Goal: Task Accomplishment & Management: Manage account settings

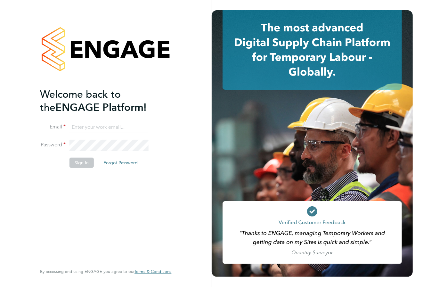
type input "lowenna@omniapeople.com"
click at [81, 163] on button "Sign In" at bounding box center [81, 163] width 24 height 10
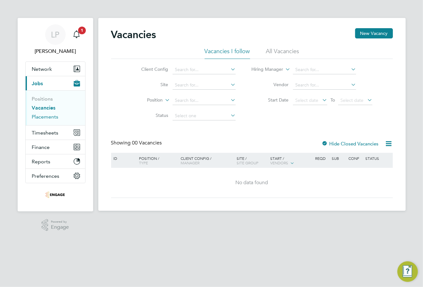
click at [49, 119] on link "Placements" at bounding box center [45, 117] width 27 height 6
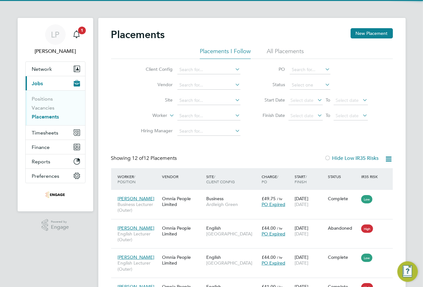
click at [287, 50] on li "All Placements" at bounding box center [285, 53] width 37 height 12
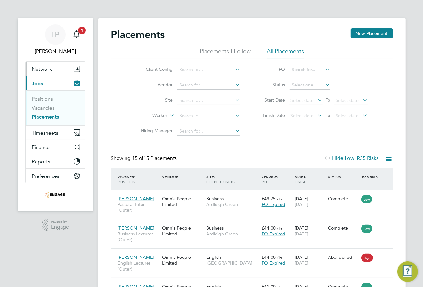
click at [40, 70] on span "Network" at bounding box center [42, 69] width 20 height 6
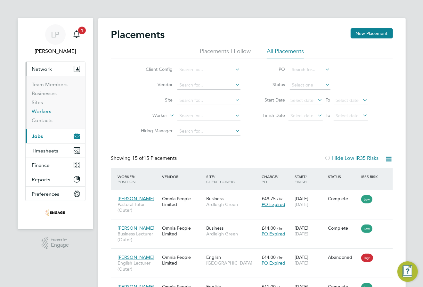
click at [41, 109] on link "Workers" at bounding box center [42, 111] width 20 height 6
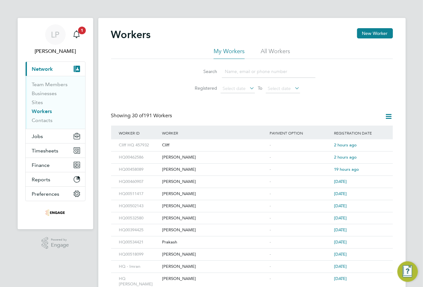
click at [258, 69] on input at bounding box center [269, 71] width 94 height 12
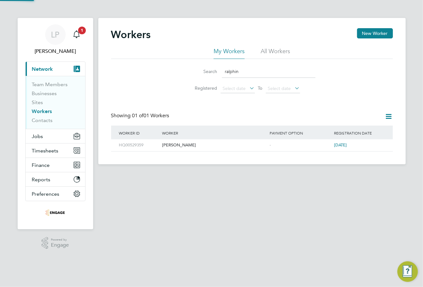
type input "[PERSON_NAME]"
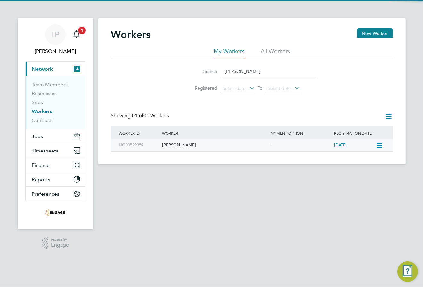
click at [227, 147] on div "[PERSON_NAME]" at bounding box center [214, 145] width 108 height 12
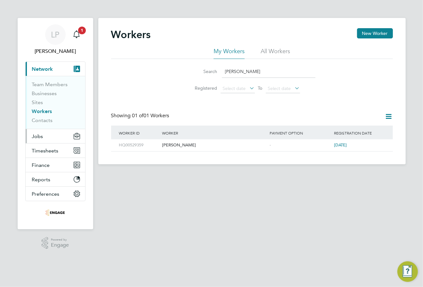
click at [44, 135] on button "Jobs" at bounding box center [56, 136] width 60 height 14
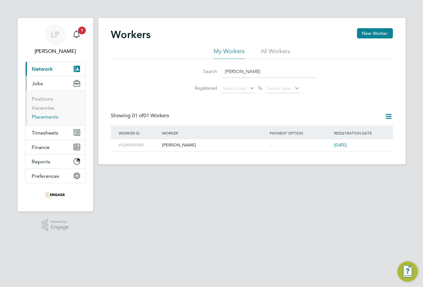
click at [50, 118] on link "Placements" at bounding box center [45, 117] width 27 height 6
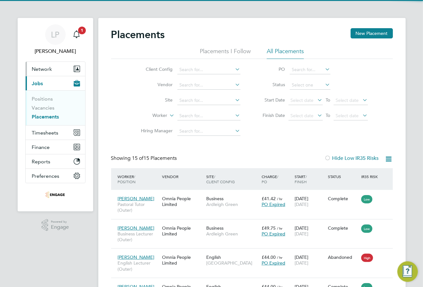
scroll to position [24, 45]
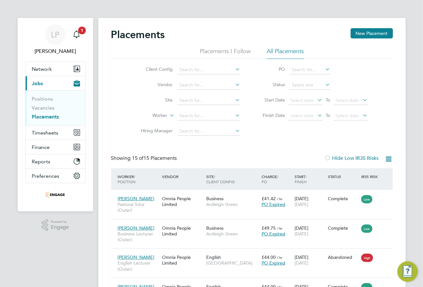
click at [294, 51] on li "All Placements" at bounding box center [285, 53] width 37 height 12
click at [49, 74] on button "Network" at bounding box center [56, 69] width 60 height 14
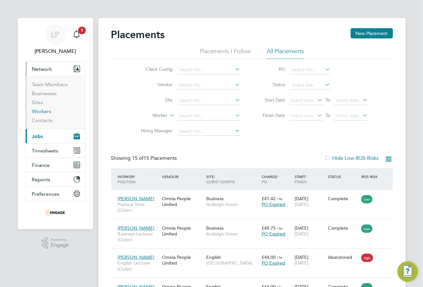
click at [46, 113] on link "Workers" at bounding box center [42, 111] width 20 height 6
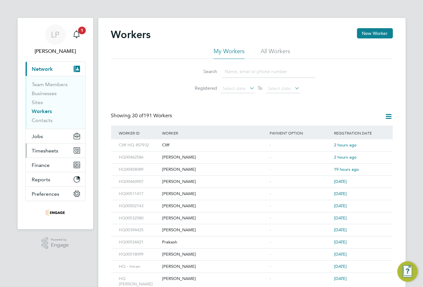
click at [59, 147] on button "Timesheets" at bounding box center [56, 150] width 60 height 14
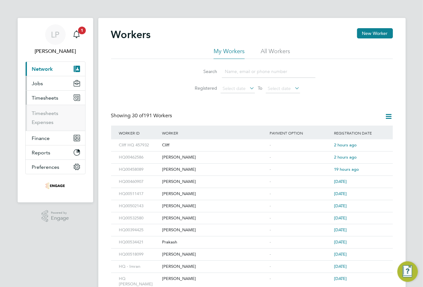
click at [46, 85] on button "Jobs" at bounding box center [56, 83] width 60 height 14
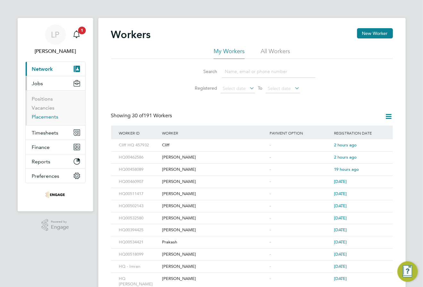
click at [52, 116] on link "Placements" at bounding box center [45, 117] width 27 height 6
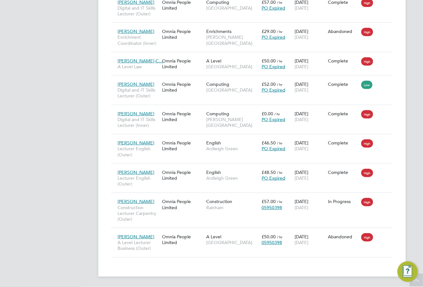
click at [220, 200] on span "Construction" at bounding box center [219, 202] width 26 height 6
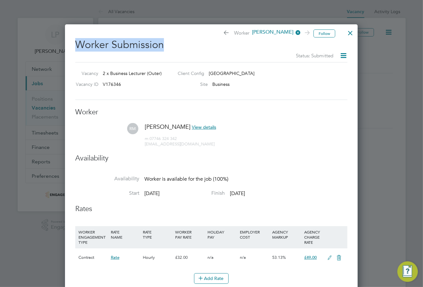
drag, startPoint x: 162, startPoint y: 43, endPoint x: 76, endPoint y: 43, distance: 85.5
click at [76, 43] on h2 "Worker Submission Status: Submitted" at bounding box center [211, 46] width 272 height 26
drag, startPoint x: 76, startPoint y: 43, endPoint x: 121, endPoint y: 42, distance: 44.8
click at [121, 42] on h2 "Worker Submission Status: Submitted" at bounding box center [211, 46] width 272 height 26
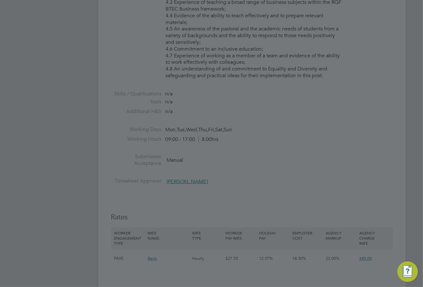
click at [262, 182] on div at bounding box center [211, 143] width 423 height 287
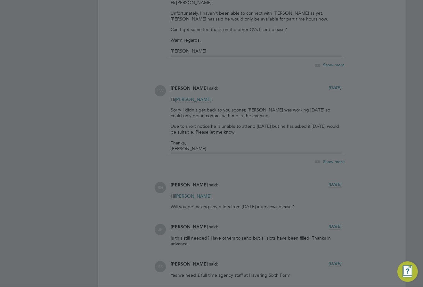
drag, startPoint x: 187, startPoint y: 111, endPoint x: 266, endPoint y: 113, distance: 79.1
click at [266, 113] on div at bounding box center [211, 143] width 423 height 287
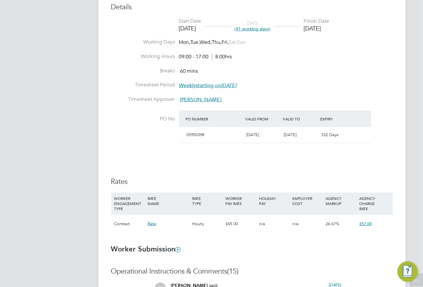
scroll to position [480, 0]
